Goal: Task Accomplishment & Management: Use online tool/utility

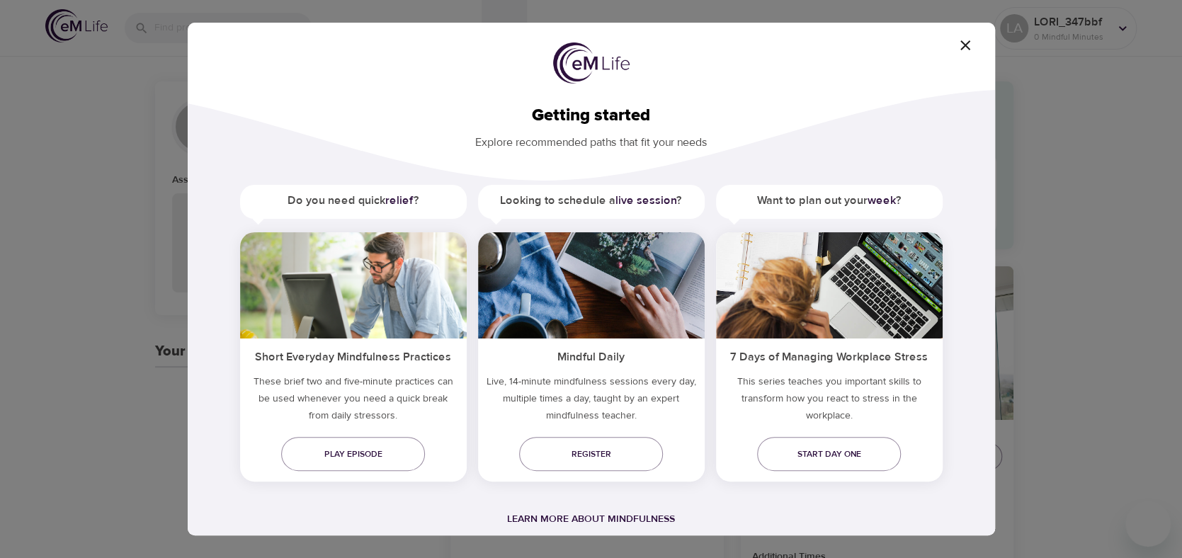
click at [966, 46] on icon "button" at bounding box center [965, 45] width 10 height 10
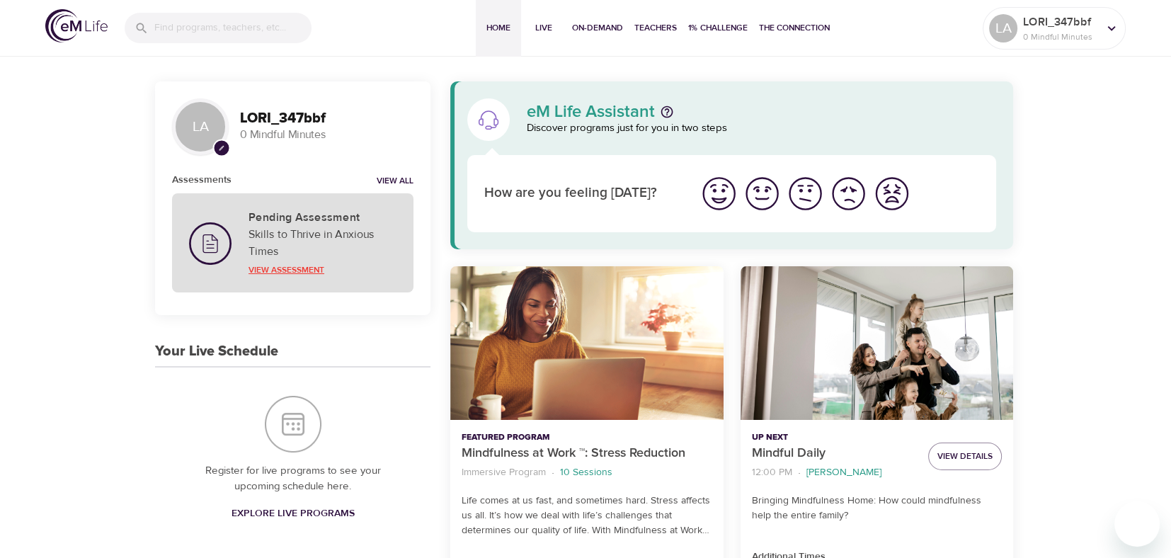
click at [289, 270] on p "View Assessment" at bounding box center [323, 269] width 148 height 13
